Goal: Transaction & Acquisition: Obtain resource

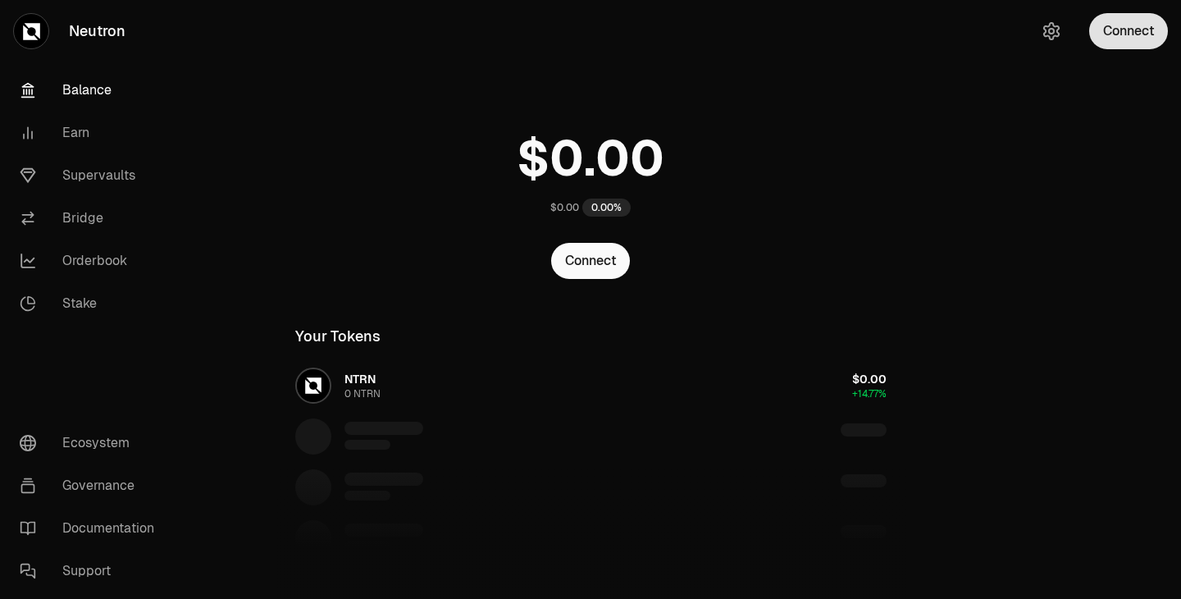
click at [1129, 34] on button "Connect" at bounding box center [1128, 31] width 79 height 36
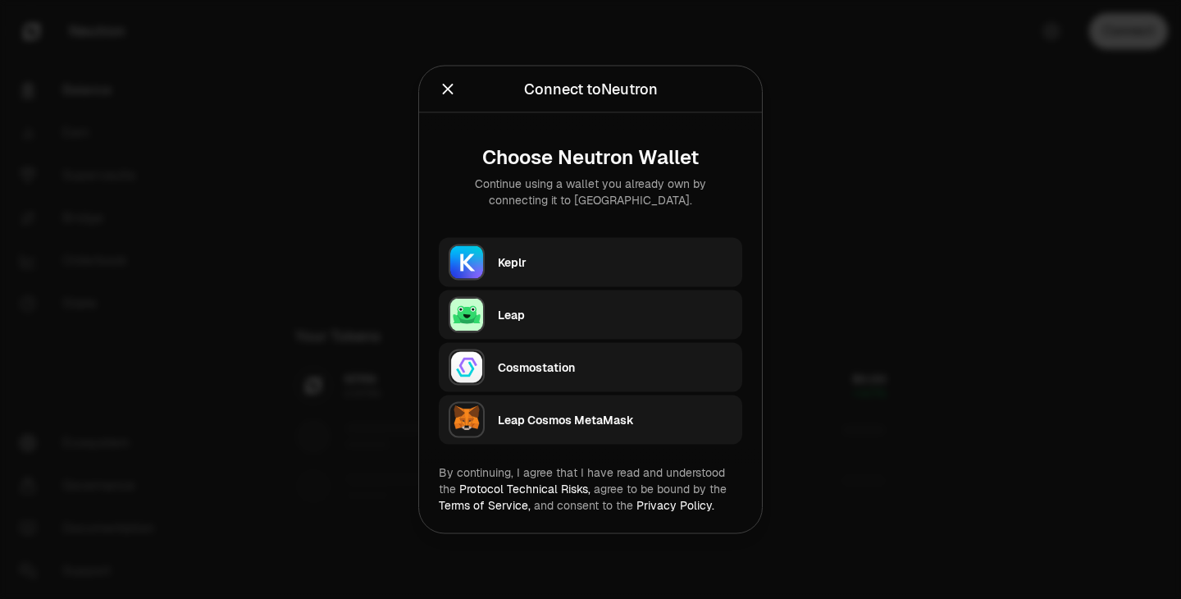
click at [588, 258] on div "Keplr" at bounding box center [615, 262] width 235 height 16
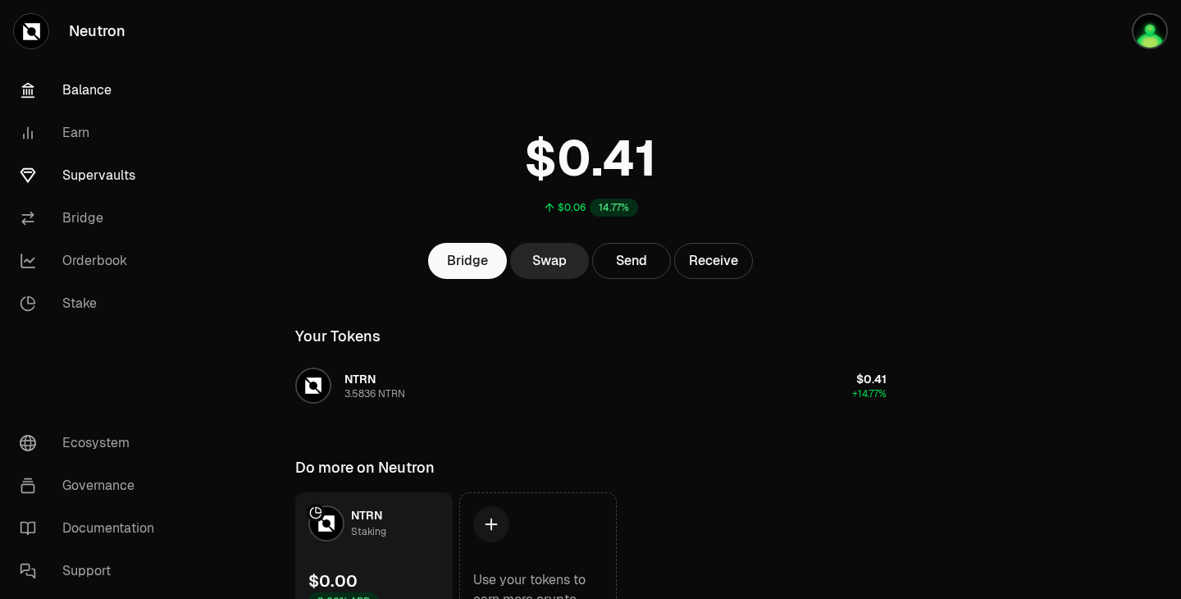
click at [114, 178] on link "Supervaults" at bounding box center [92, 175] width 171 height 43
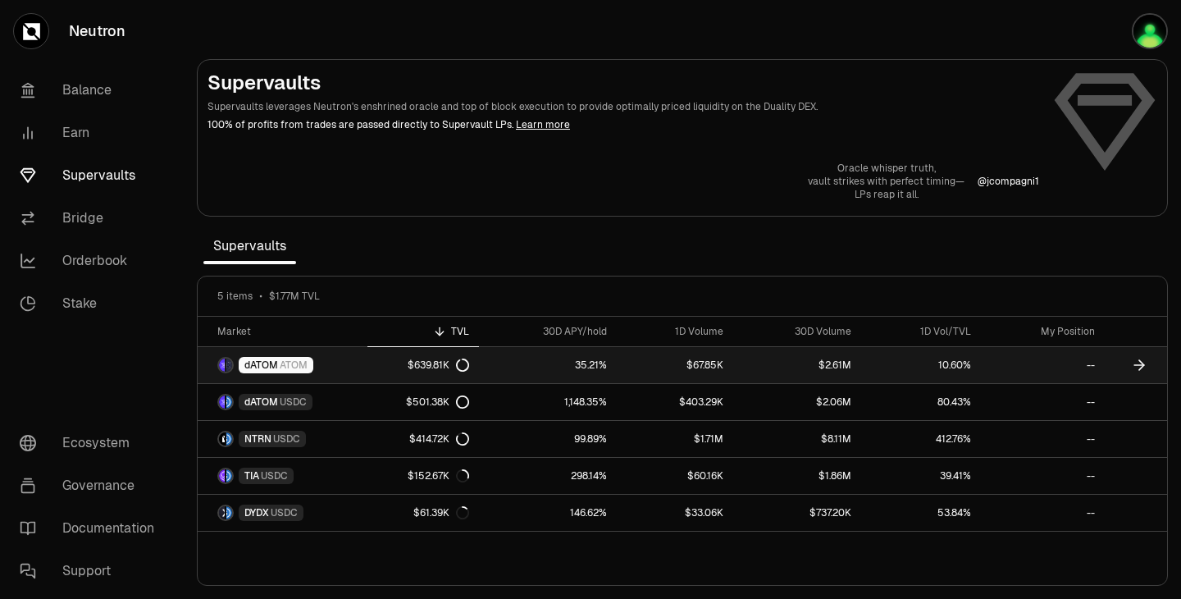
click at [459, 364] on icon at bounding box center [462, 364] width 13 height 13
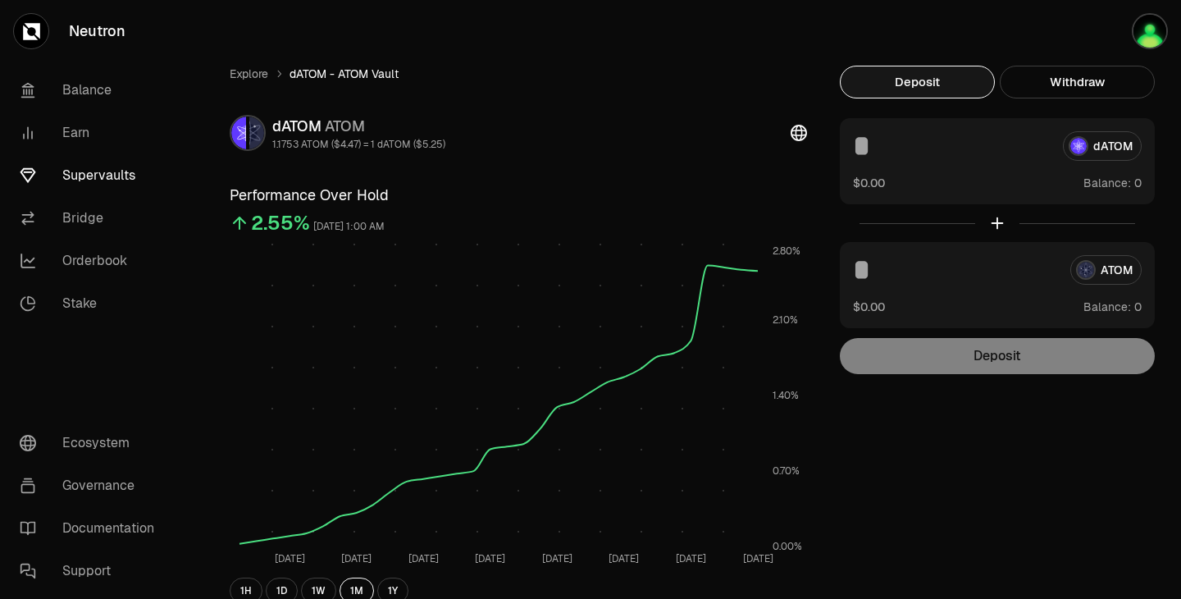
click at [895, 139] on input at bounding box center [951, 146] width 197 height 30
type input "*"
click at [110, 180] on link "Supervaults" at bounding box center [92, 175] width 171 height 43
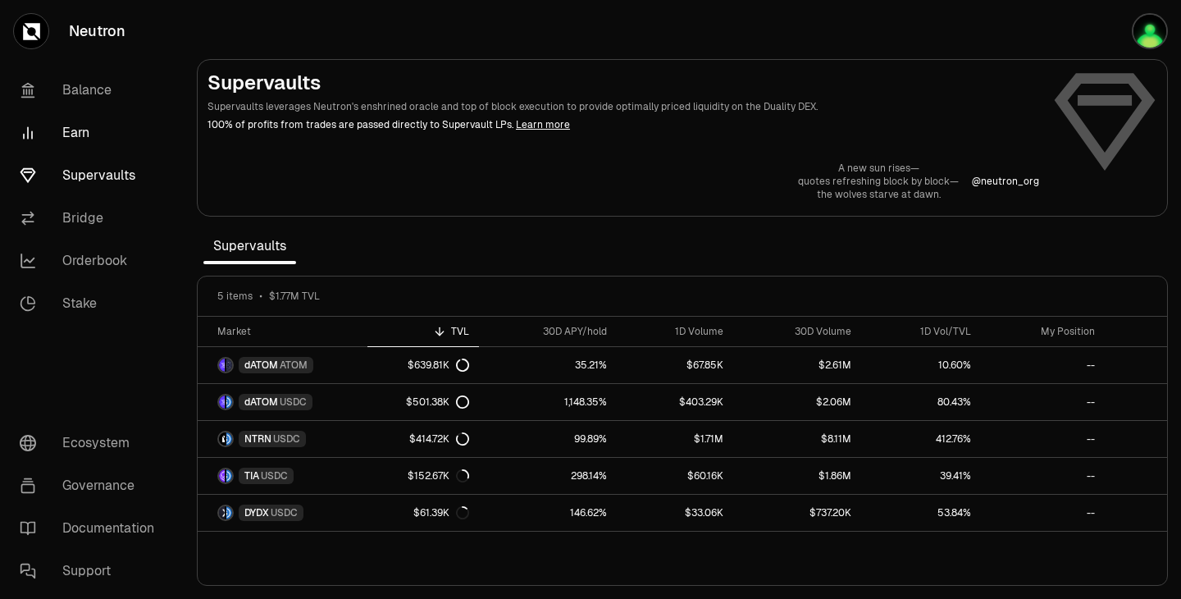
click at [79, 136] on link "Earn" at bounding box center [92, 133] width 171 height 43
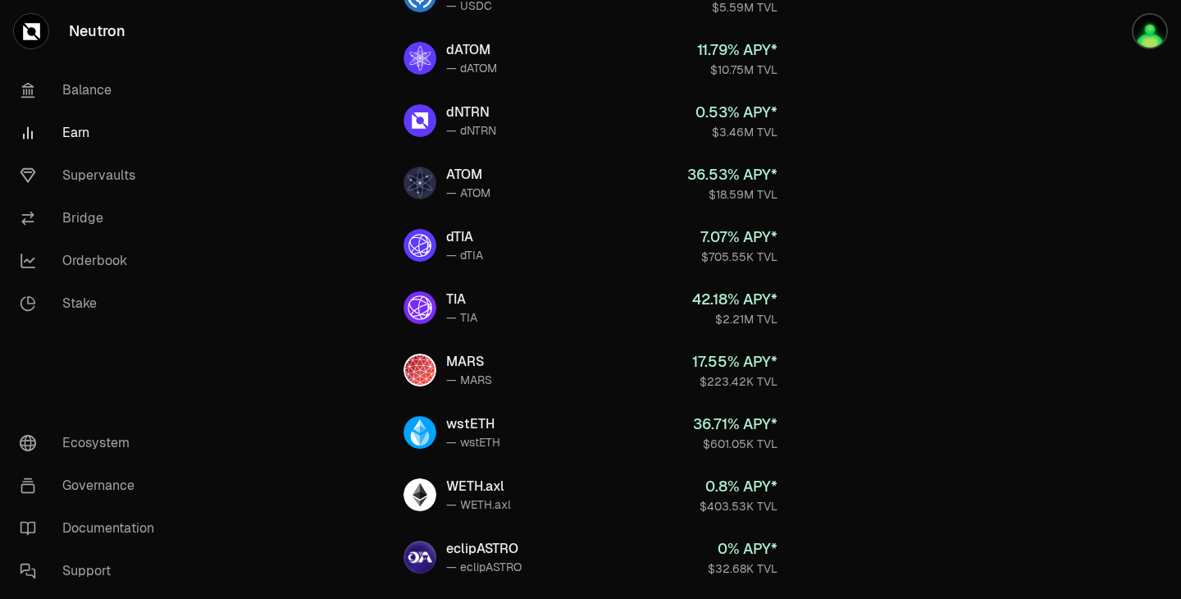
scroll to position [290, 0]
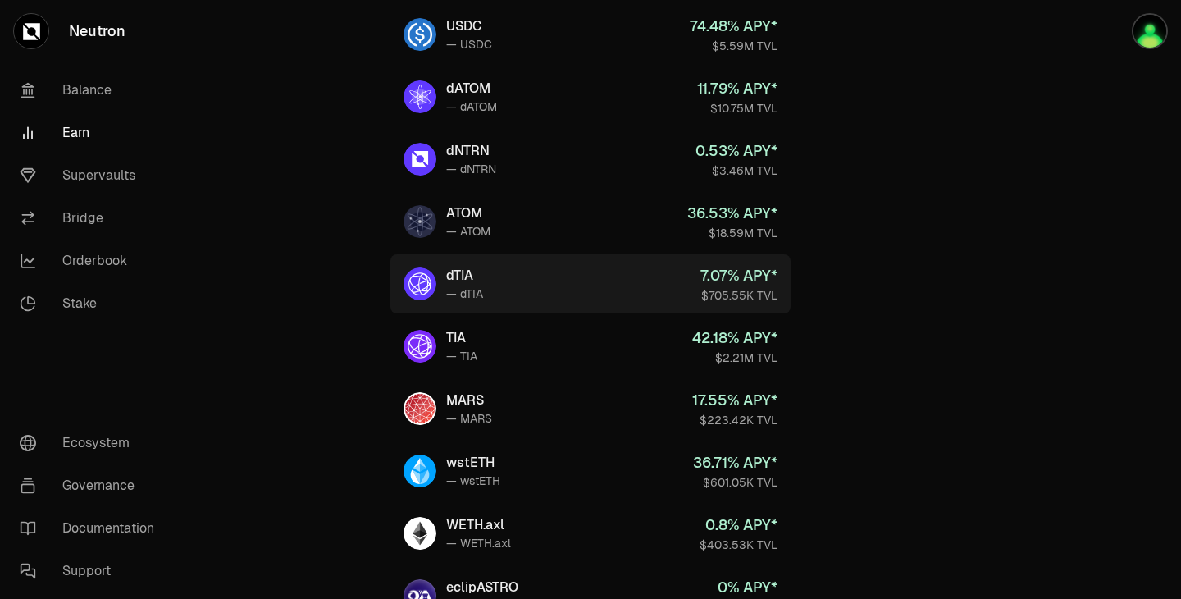
click at [601, 284] on link "dTIA — dTIA 7.07 % APY* $705.55K TVL" at bounding box center [590, 283] width 400 height 59
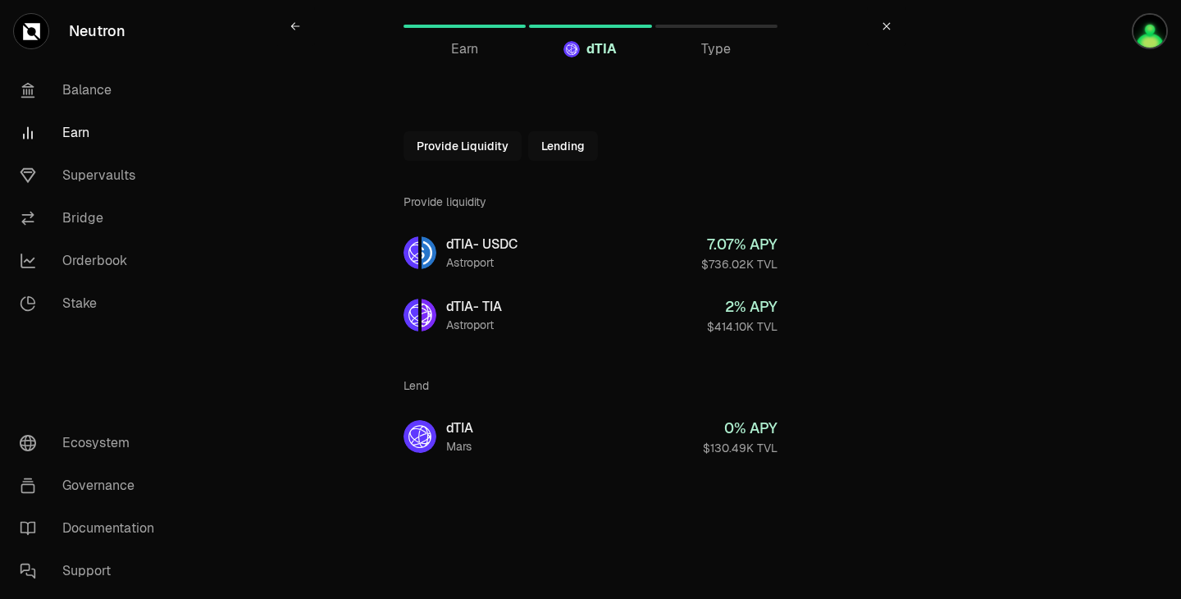
click at [299, 20] on link at bounding box center [295, 26] width 39 height 39
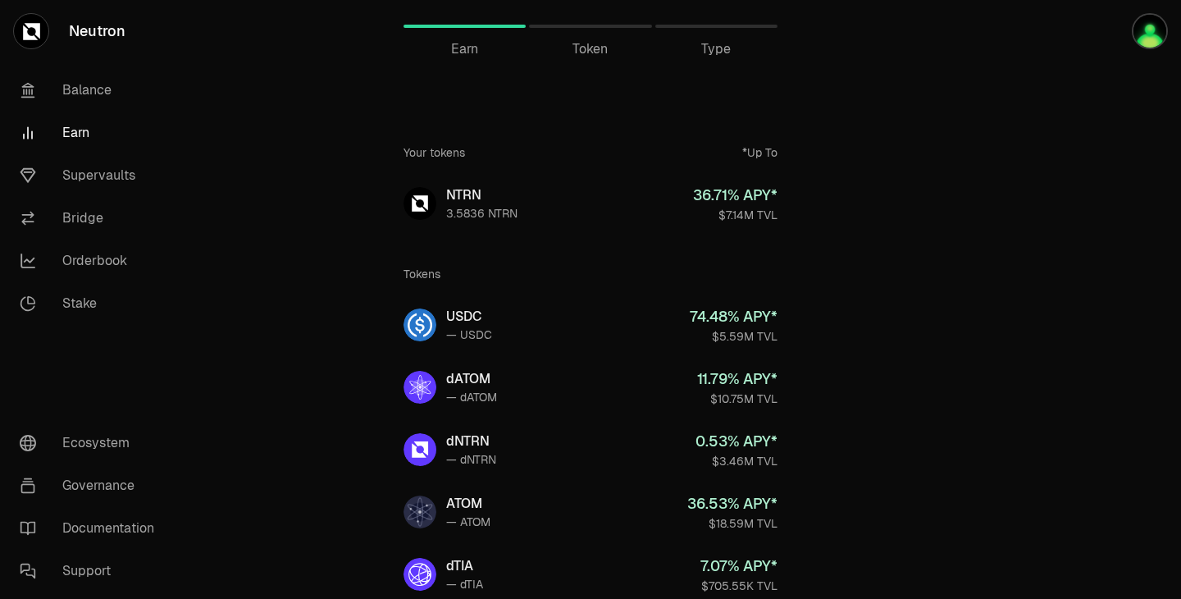
click at [716, 45] on span "Type" at bounding box center [716, 49] width 30 height 20
click at [72, 89] on link "Balance" at bounding box center [92, 90] width 171 height 43
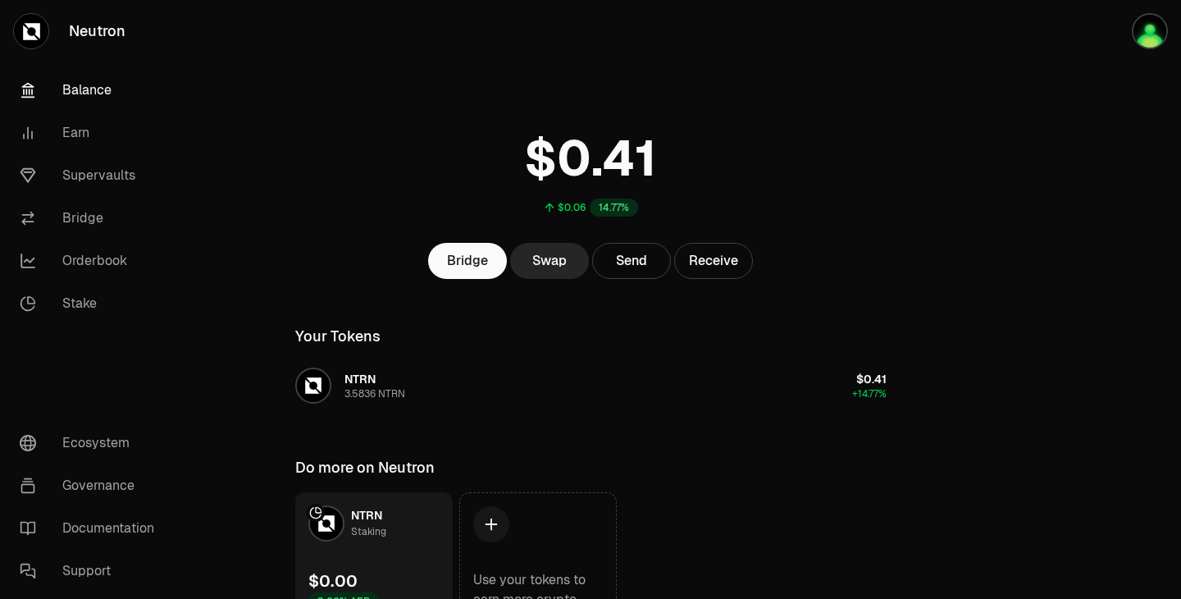
scroll to position [90, 0]
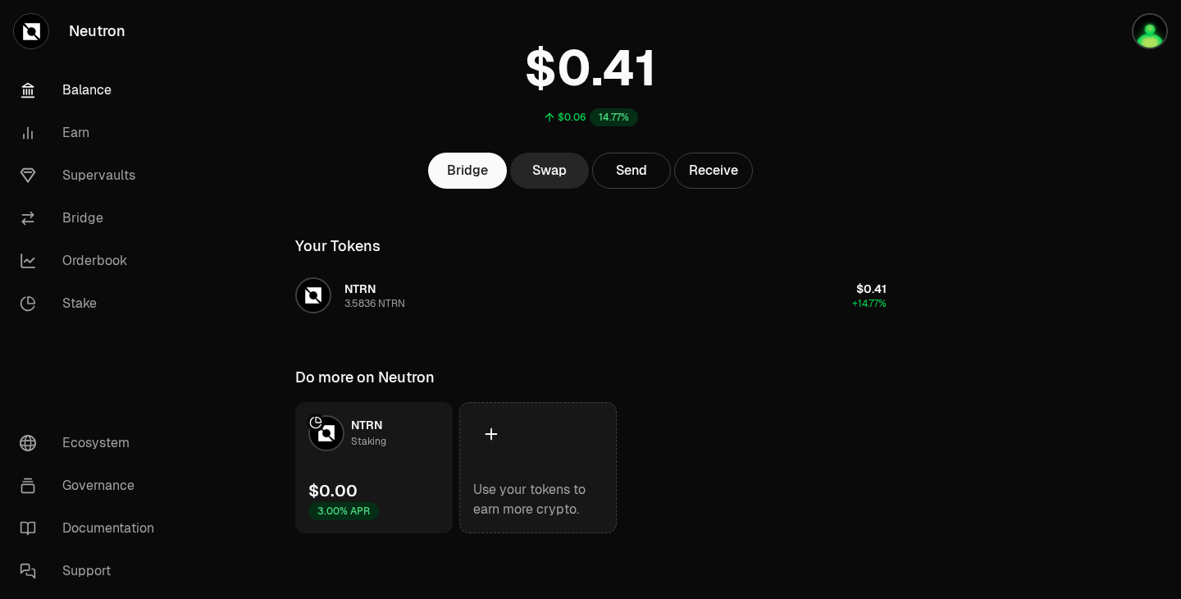
click at [522, 476] on link "Use your tokens to earn more crypto." at bounding box center [537, 467] width 157 height 131
